Goal: Find specific page/section: Find specific page/section

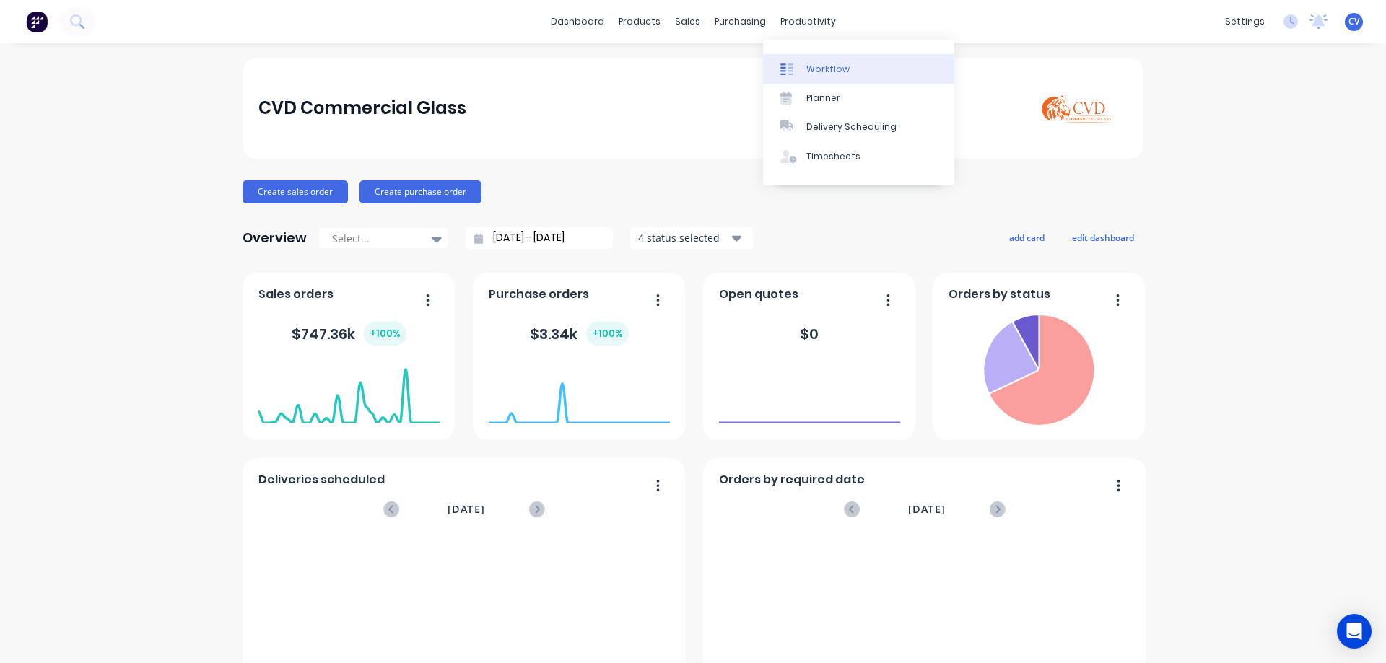
click at [814, 71] on div "Workflow" at bounding box center [827, 69] width 43 height 13
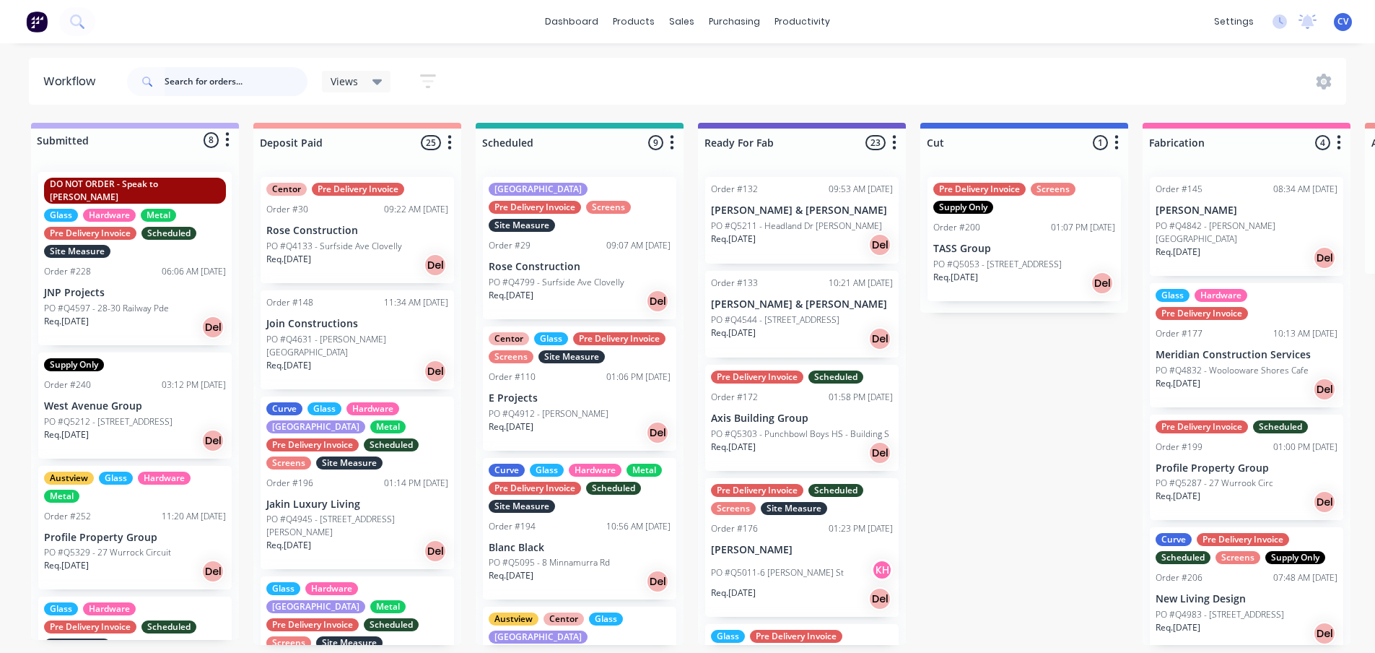
click at [219, 74] on input "text" at bounding box center [236, 81] width 143 height 29
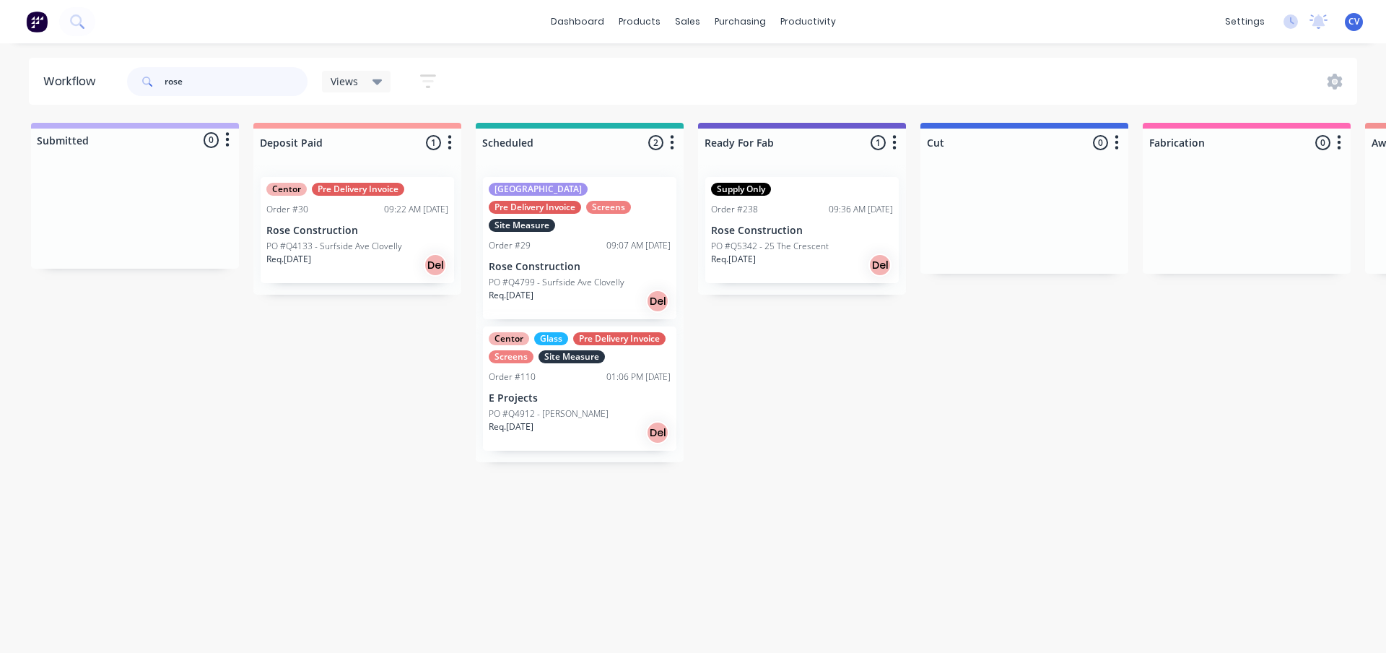
type input "rose"
click at [596, 407] on p "PO #Q4912 - [PERSON_NAME]" at bounding box center [549, 413] width 120 height 13
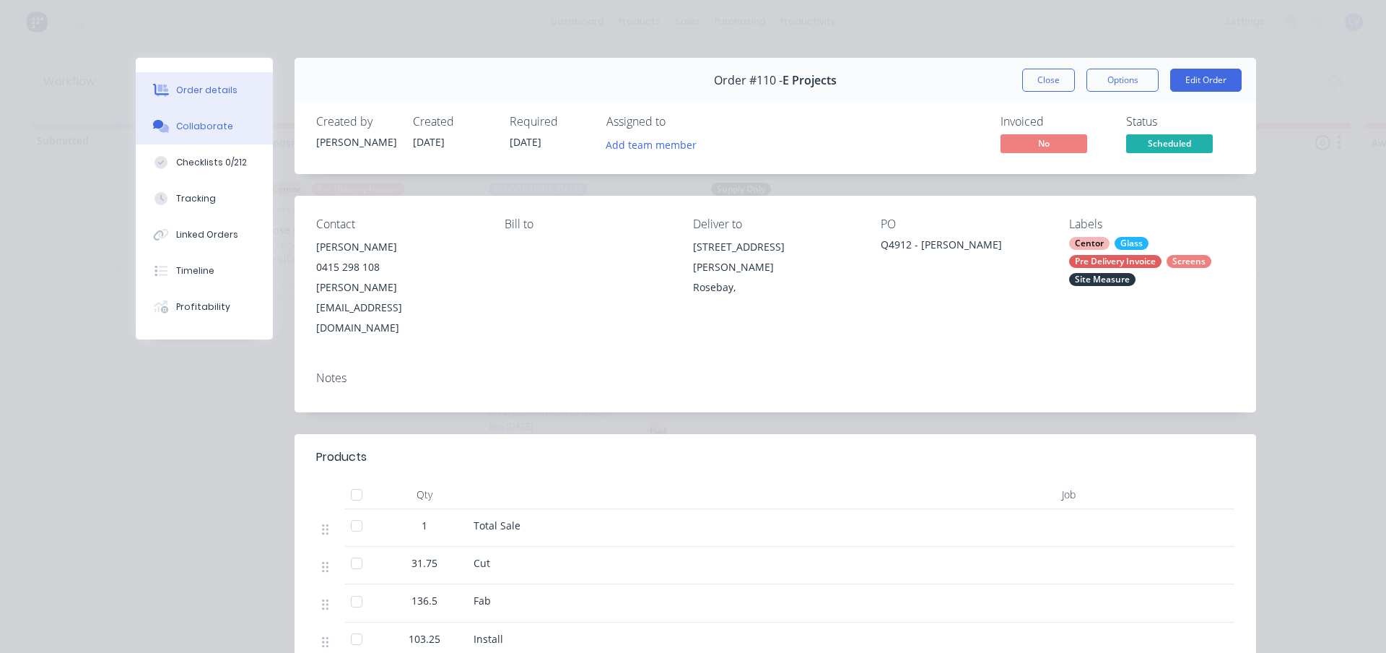
click at [199, 129] on div "Collaborate" at bounding box center [204, 126] width 57 height 13
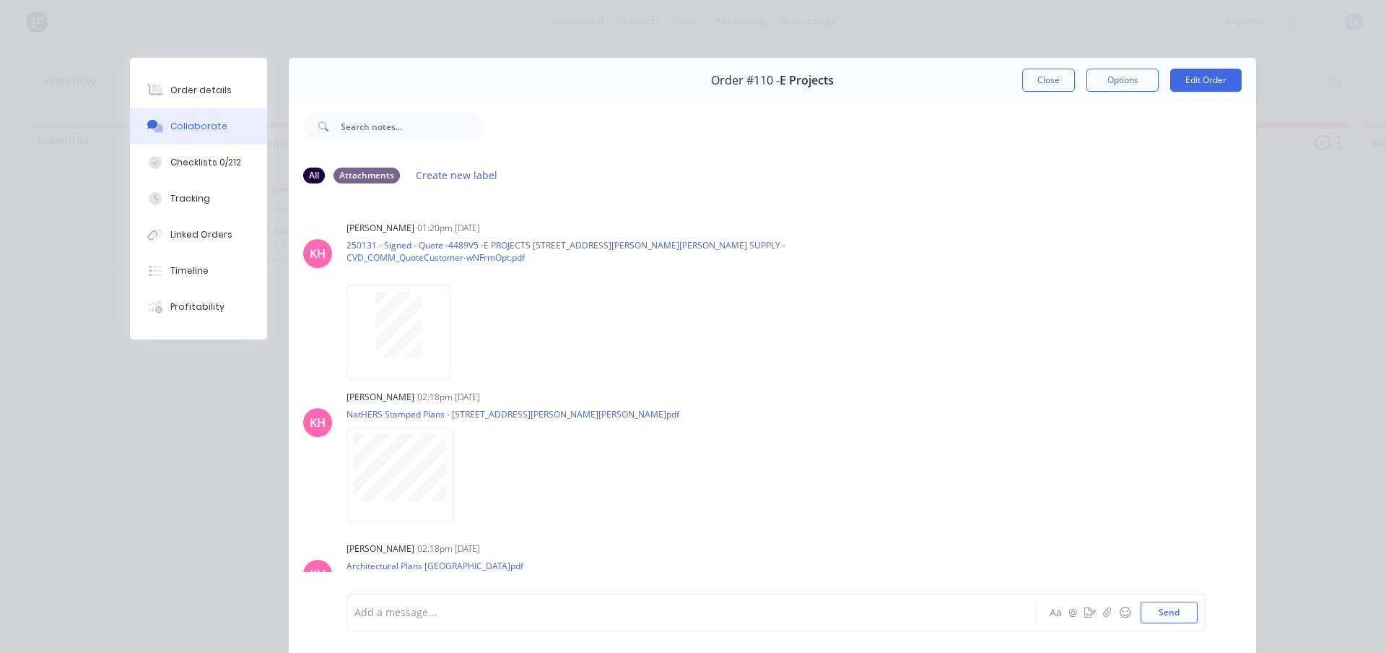
drag, startPoint x: 1027, startPoint y: 75, endPoint x: 1032, endPoint y: 82, distance: 8.8
click at [1028, 75] on button "Close" at bounding box center [1048, 80] width 53 height 23
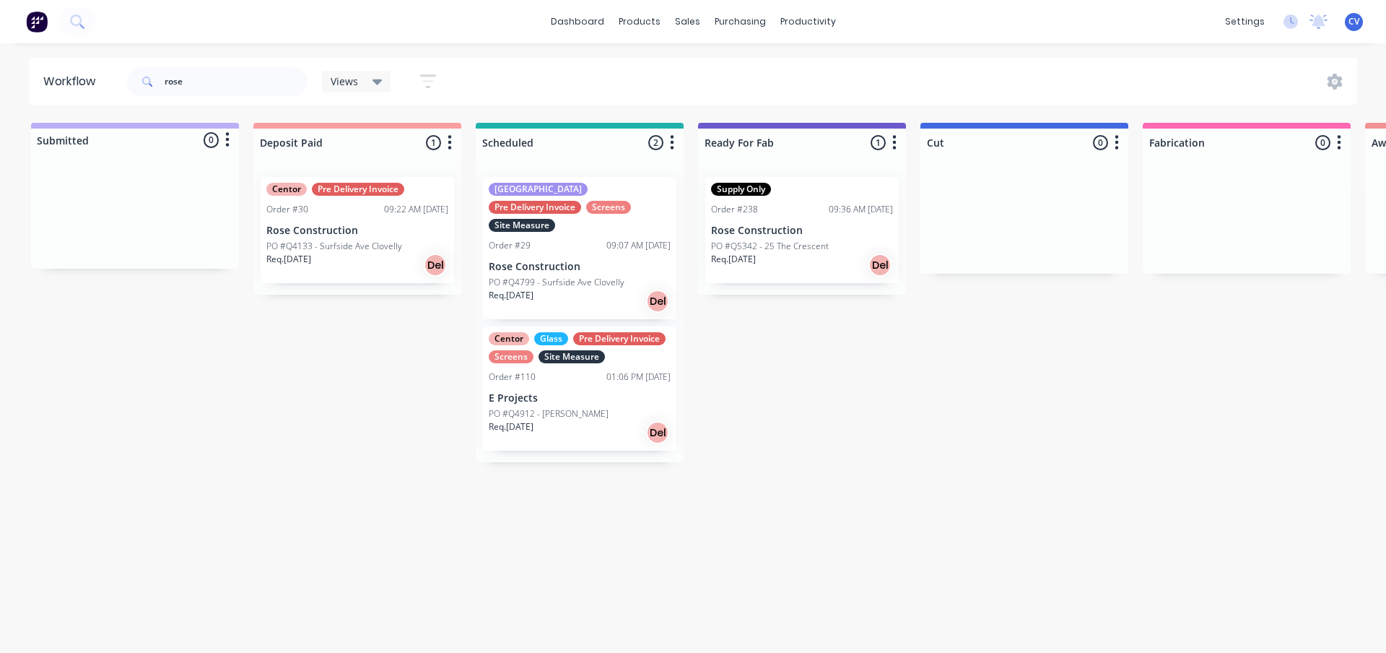
click at [799, 261] on div "Req. [DATE] Del" at bounding box center [802, 265] width 182 height 25
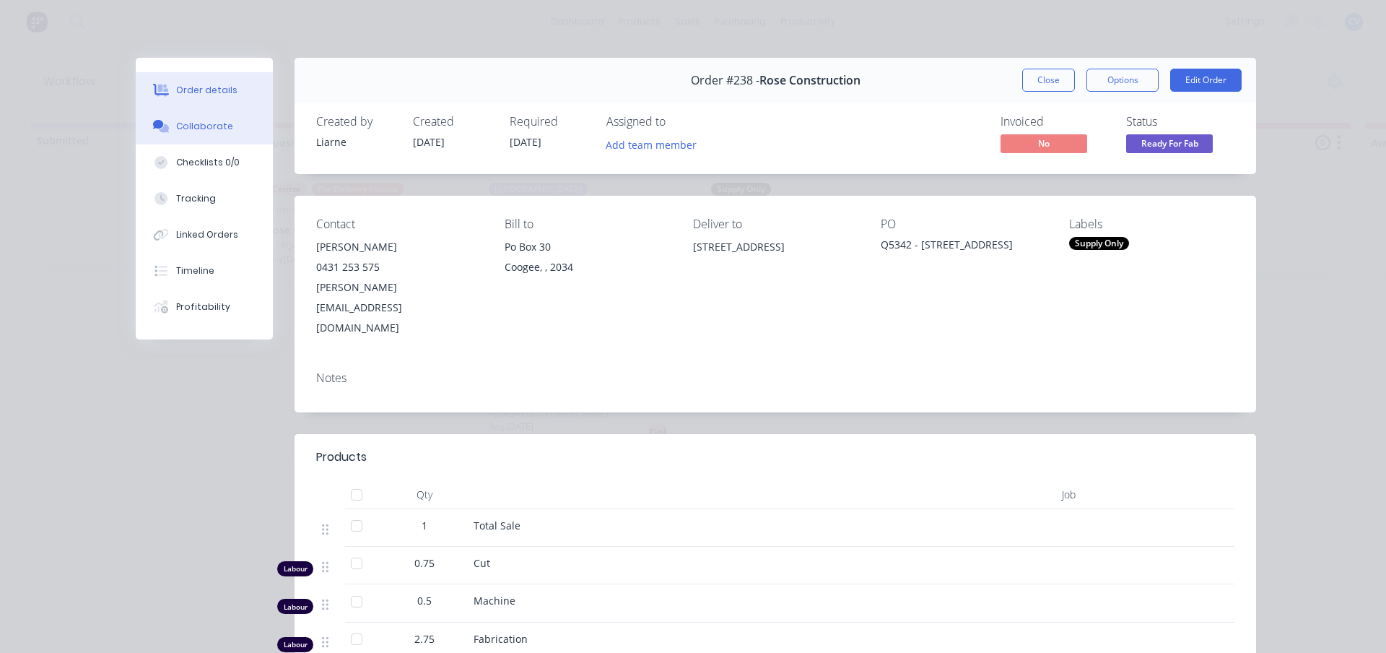
click at [217, 123] on div "Collaborate" at bounding box center [204, 126] width 57 height 13
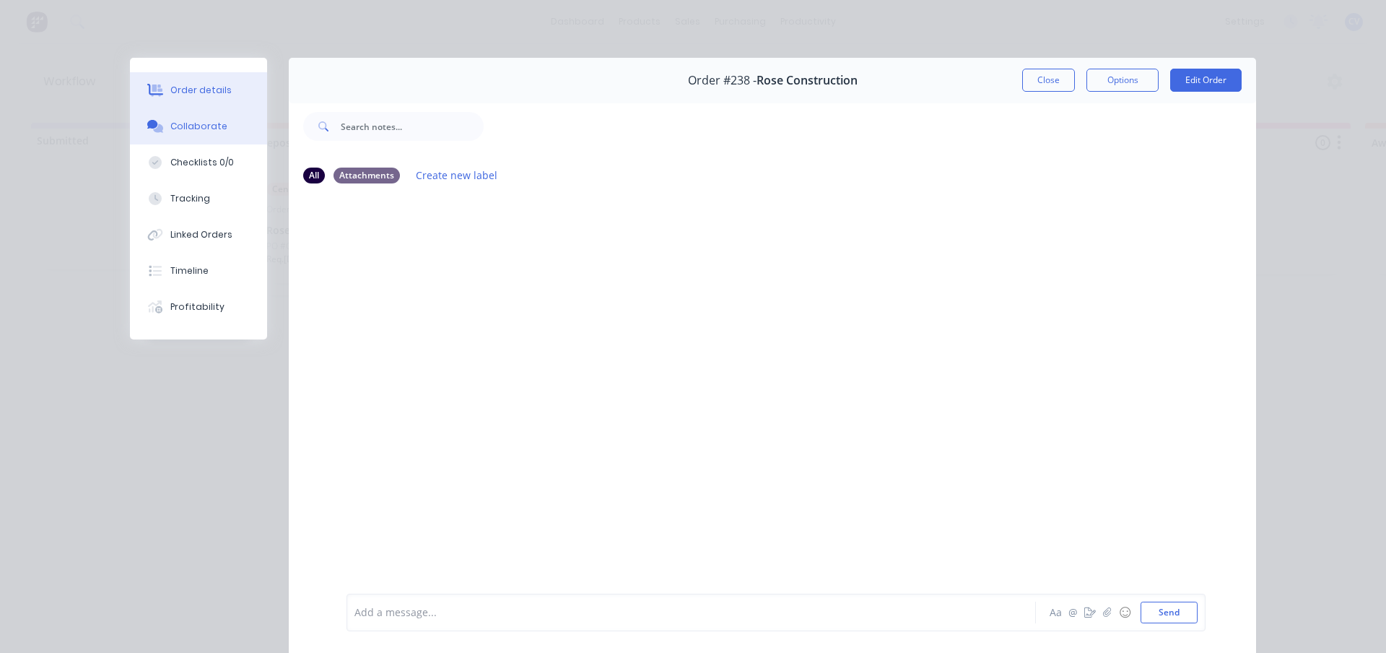
click at [188, 86] on div "Order details" at bounding box center [200, 90] width 61 height 13
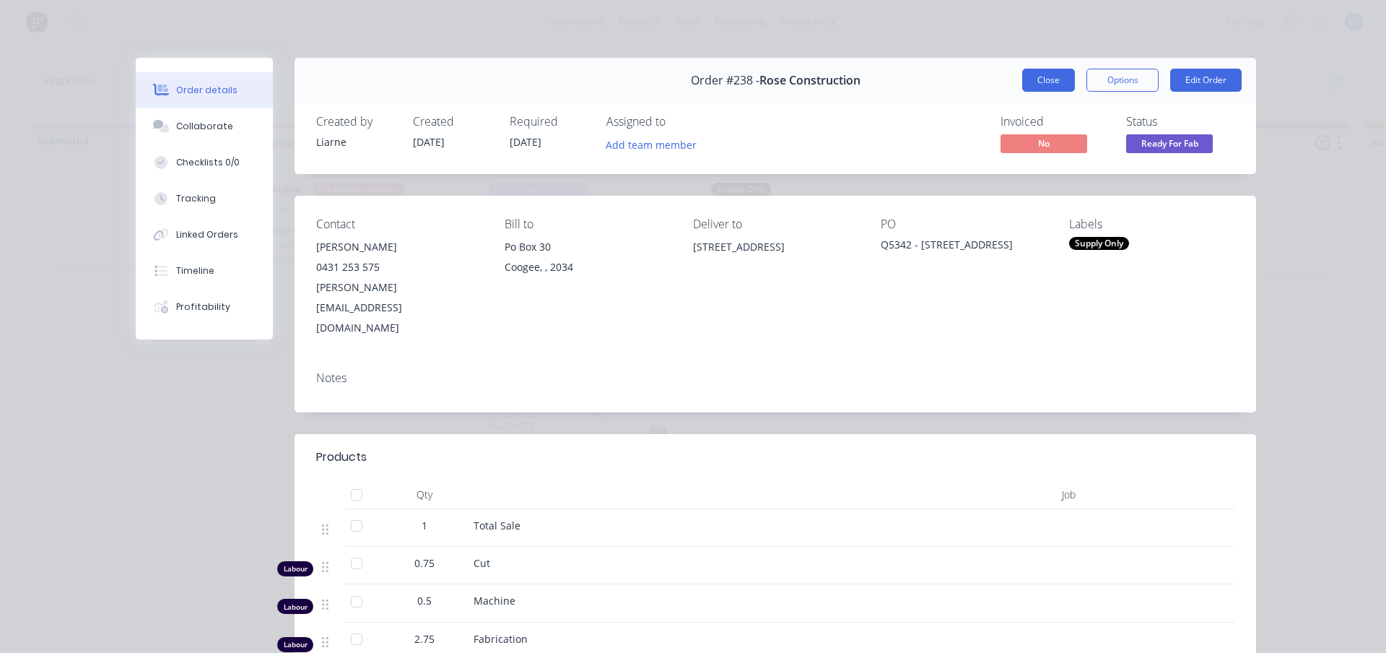
click at [1042, 84] on button "Close" at bounding box center [1048, 80] width 53 height 23
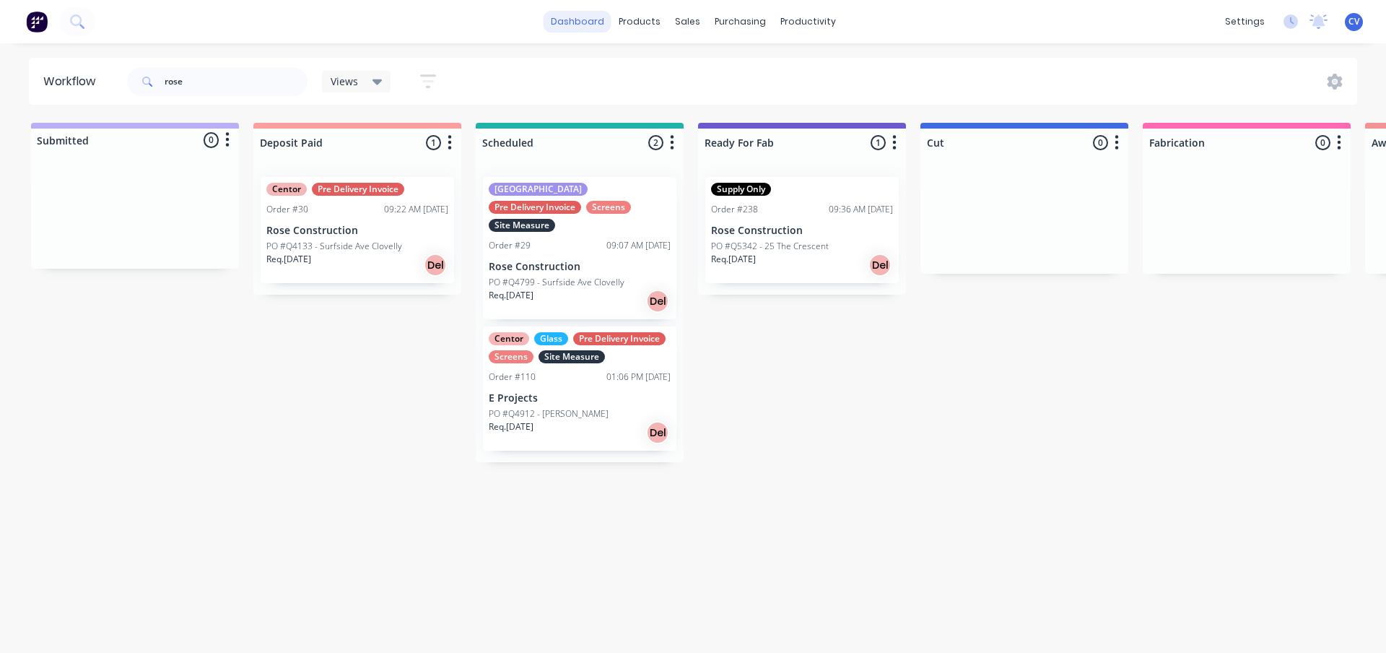
click at [571, 17] on link "dashboard" at bounding box center [578, 22] width 68 height 22
